Goal: Find specific page/section: Find specific page/section

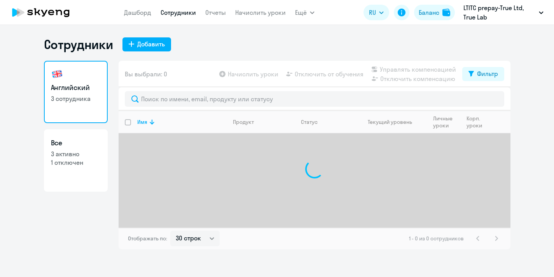
select select "30"
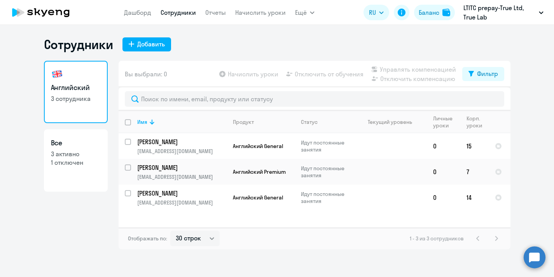
click at [51, 167] on link "Все 3 активно 1 отключен" at bounding box center [76, 160] width 64 height 62
select select "30"
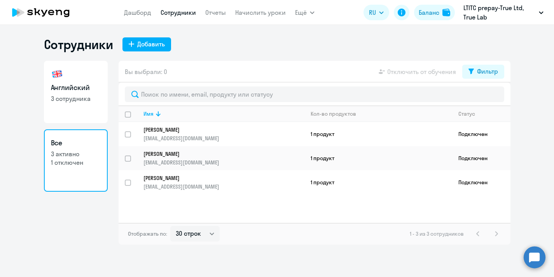
click at [88, 98] on p "3 сотрудника" at bounding box center [76, 98] width 50 height 9
select select "30"
